Goal: Find specific page/section: Find specific page/section

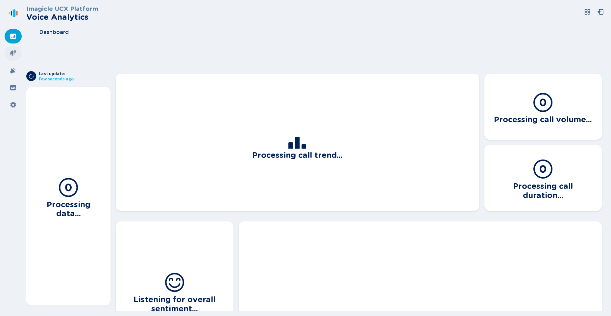
click at [9, 57] on div at bounding box center [13, 53] width 17 height 14
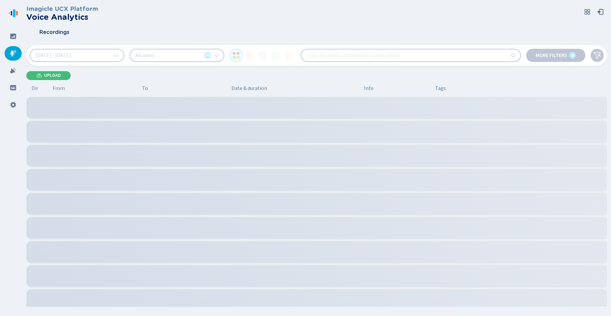
click at [169, 54] on div "All users 69" at bounding box center [177, 55] width 95 height 13
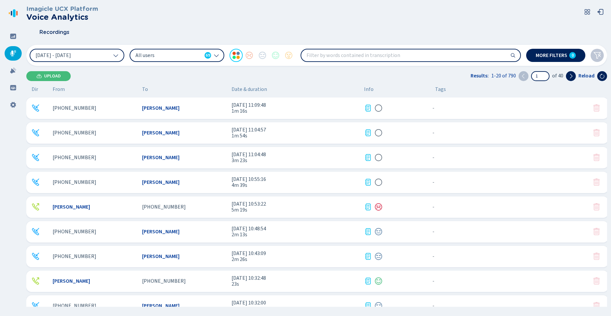
click at [169, 54] on span "All users" at bounding box center [169, 55] width 66 height 7
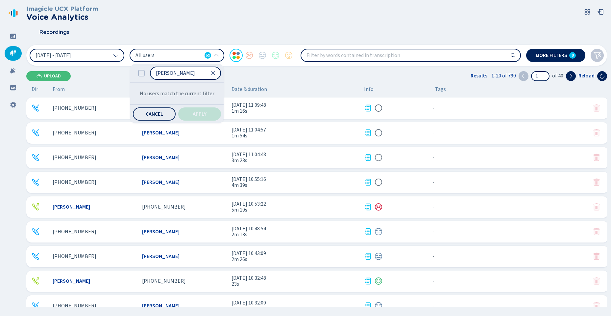
type input "[PERSON_NAME]"
click at [13, 88] on icon at bounding box center [13, 87] width 6 height 5
